Goal: Task Accomplishment & Management: Use online tool/utility

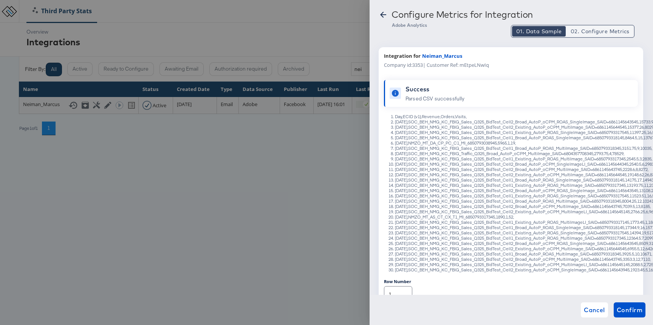
click at [589, 31] on span "02. Configure Metrics" at bounding box center [600, 32] width 59 height 8
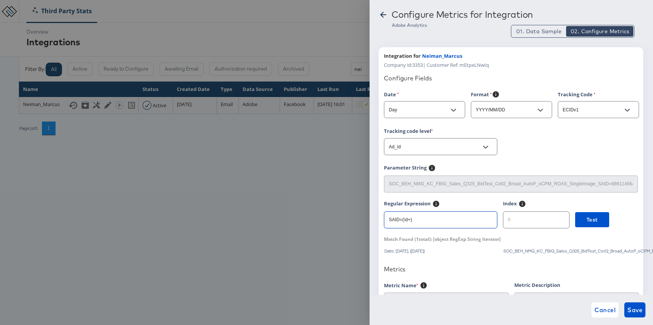
click at [424, 225] on input "SAID=(\d+)" at bounding box center [440, 217] width 113 height 16
click at [587, 221] on span "Test" at bounding box center [592, 219] width 11 height 9
click at [353, 36] on div at bounding box center [326, 162] width 653 height 325
click at [599, 305] on span "Cancel" at bounding box center [605, 310] width 21 height 11
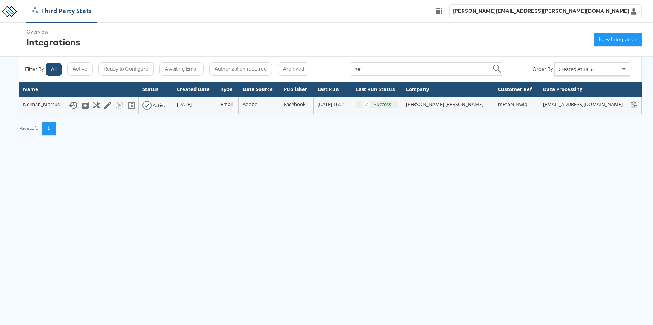
click at [374, 77] on div "Filter By: All Active Ready to Configure Awaiting Email Authorization required …" at bounding box center [330, 69] width 623 height 25
click at [378, 72] on input "nei" at bounding box center [426, 69] width 151 height 14
type input "2641"
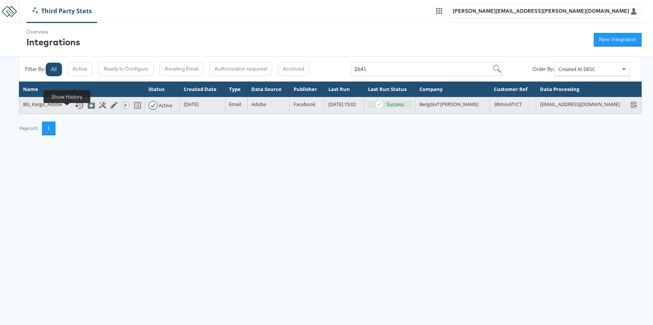
click at [74, 110] on icon at bounding box center [78, 105] width 9 height 9
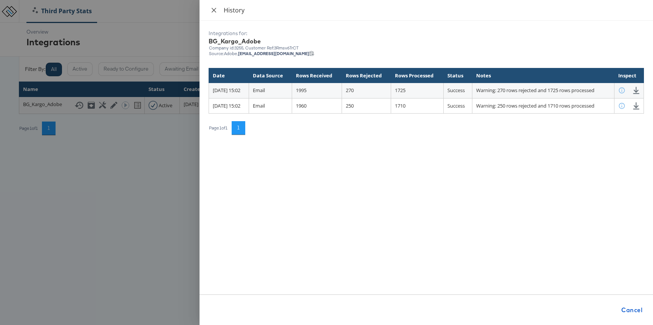
click at [215, 8] on icon "close" at bounding box center [214, 10] width 5 height 5
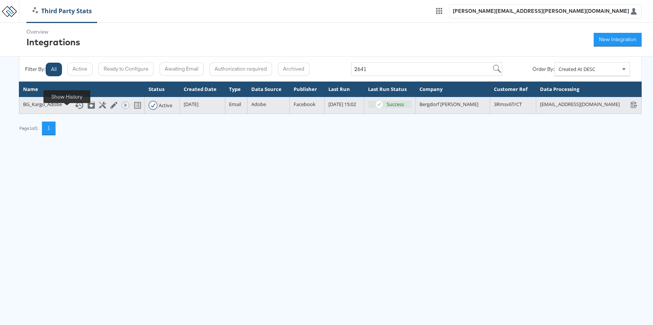
click at [74, 110] on icon at bounding box center [78, 105] width 9 height 9
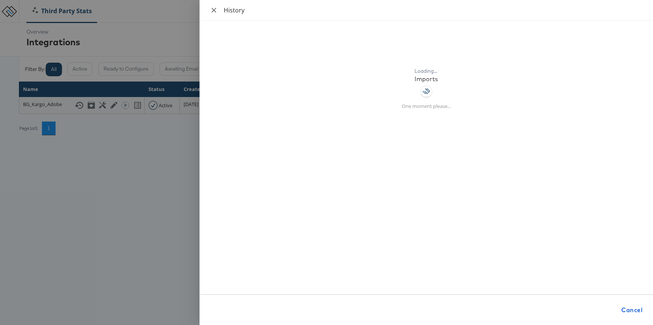
click at [216, 8] on icon "close" at bounding box center [214, 10] width 6 height 6
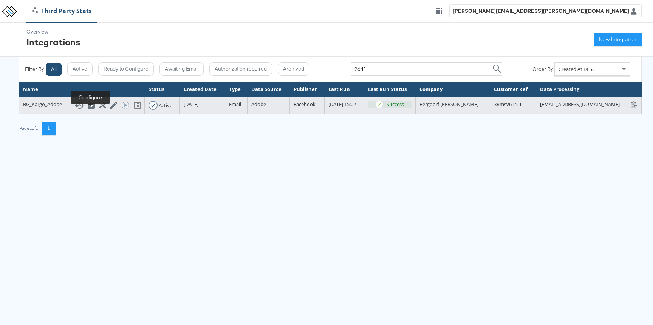
click at [99, 109] on icon at bounding box center [102, 105] width 7 height 7
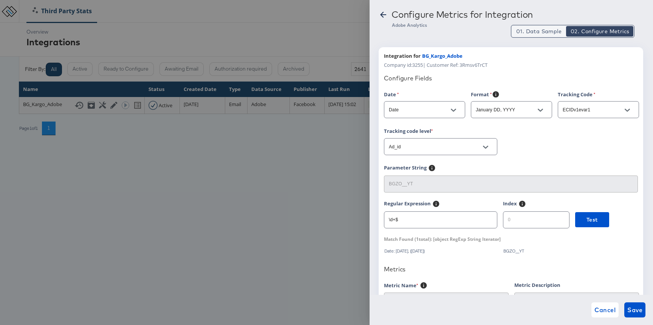
click at [553, 29] on span "01. Data Sample" at bounding box center [538, 32] width 45 height 8
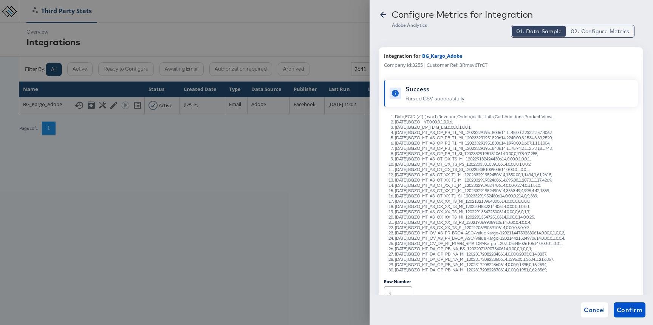
click at [580, 32] on span "02. Configure Metrics" at bounding box center [600, 32] width 59 height 8
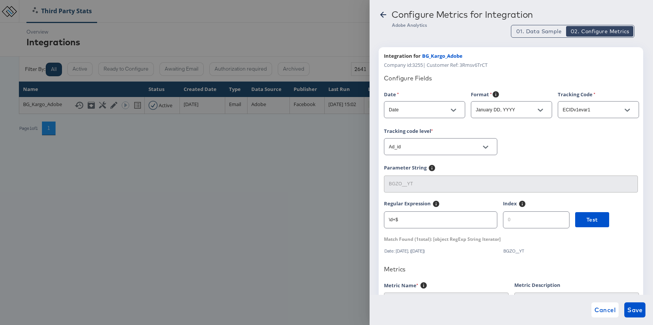
click at [437, 217] on input "\d+$" at bounding box center [440, 217] width 113 height 16
click at [524, 31] on span "01. Data Sample" at bounding box center [538, 32] width 45 height 8
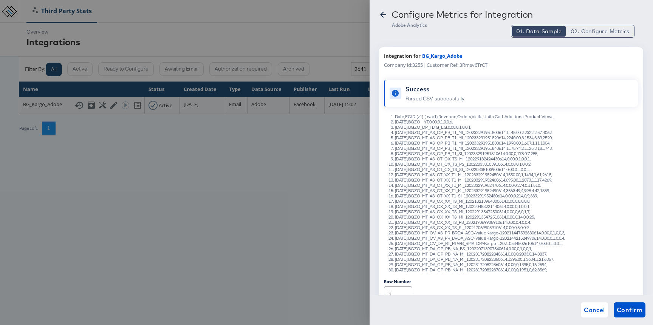
drag, startPoint x: 580, startPoint y: 132, endPoint x: 396, endPoint y: 133, distance: 184.1
click at [396, 133] on li "[DATE],BGZO_MT_AS_CP_PB_T1_MI_120233291951800614,1145.00,2,2322,2,57,4062," at bounding box center [518, 132] width 247 height 5
copy li "[DATE],BGZO_MT_AS_CP_PB_T1_MI_120233291951800614,1145.00,2,2322,2,57,4062,"
click at [547, 126] on li "[DATE],BGZO_DP_FBIG_EG,0.00,0,1,0,0,1," at bounding box center [518, 127] width 247 height 5
drag, startPoint x: 528, startPoint y: 132, endPoint x: 464, endPoint y: 132, distance: 64.3
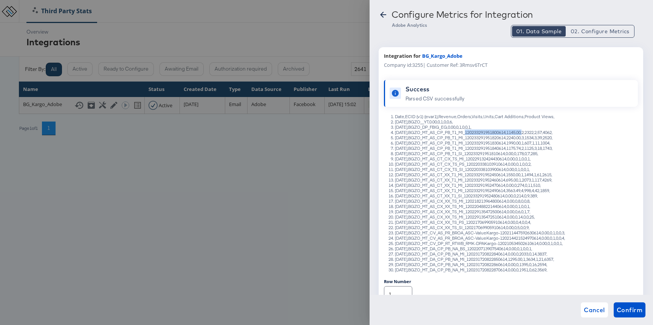
click at [464, 132] on li "[DATE],BGZO_MT_AS_CP_PB_T1_MI_120233291951800614,1145.00,2,2322,2,57,4062," at bounding box center [518, 132] width 247 height 5
click at [580, 31] on span "02. Configure Metrics" at bounding box center [600, 32] width 59 height 8
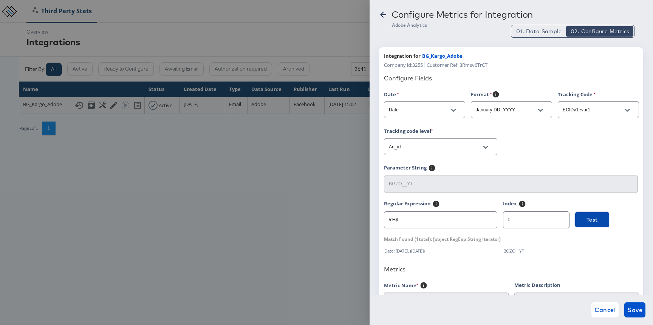
click at [587, 222] on span "Test" at bounding box center [592, 219] width 11 height 9
click at [531, 26] on button "01. Data Sample" at bounding box center [539, 31] width 54 height 11
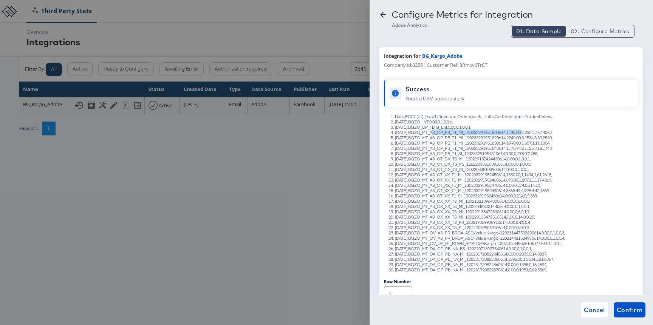
drag, startPoint x: 530, startPoint y: 131, endPoint x: 427, endPoint y: 130, distance: 102.4
click at [427, 130] on li "[DATE],BGZO_MT_AS_CP_PB_T1_MI_120233291951800614,1145.00,2,2322,2,57,4062," at bounding box center [518, 132] width 247 height 5
copy li "BGZO_MT_AS_CP_PB_T1_MI_120233291951800614"
